Goal: Navigation & Orientation: Find specific page/section

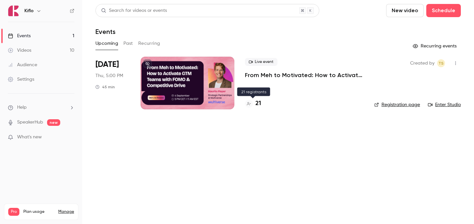
click at [257, 102] on h4 "21" at bounding box center [259, 103] width 6 height 9
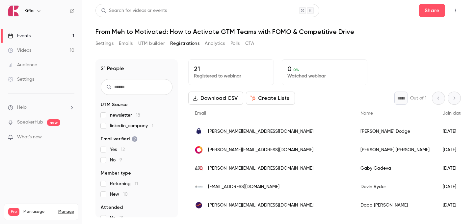
click at [62, 30] on link "Events 1" at bounding box center [41, 36] width 82 height 14
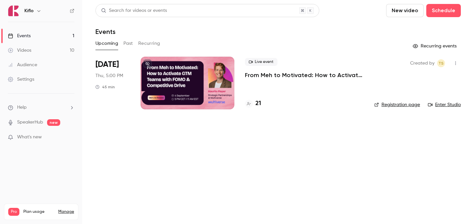
click at [261, 99] on div "Live event From Meh to Motivated: How to Activate GTM Teams with FOMO & Competi…" at bounding box center [304, 83] width 119 height 53
click at [261, 103] on div "21" at bounding box center [304, 103] width 119 height 9
click at [251, 107] on div "21" at bounding box center [253, 103] width 16 height 9
